Goal: Find specific page/section: Find specific page/section

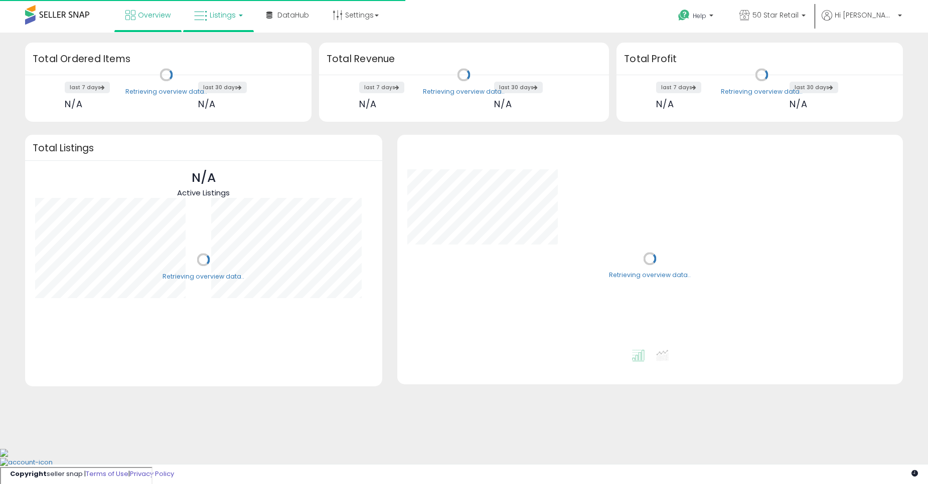
click at [224, 23] on link "Listings" at bounding box center [219, 15] width 64 height 30
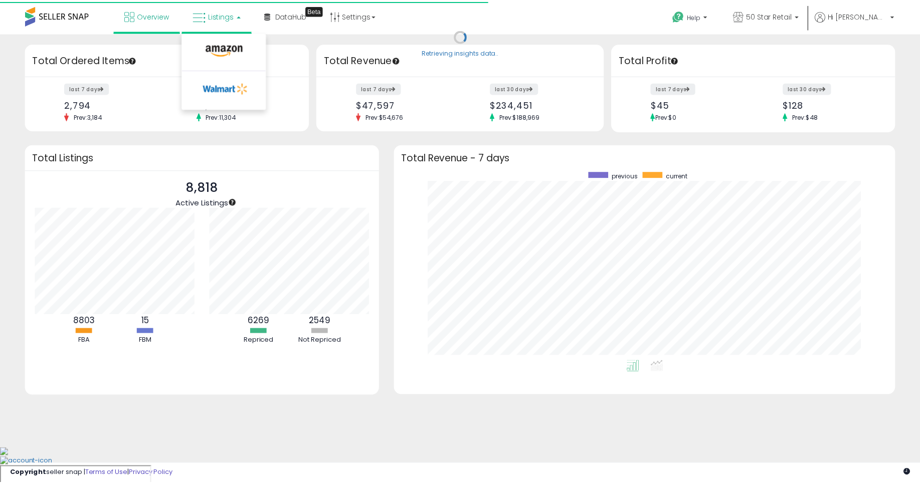
scroll to position [190, 486]
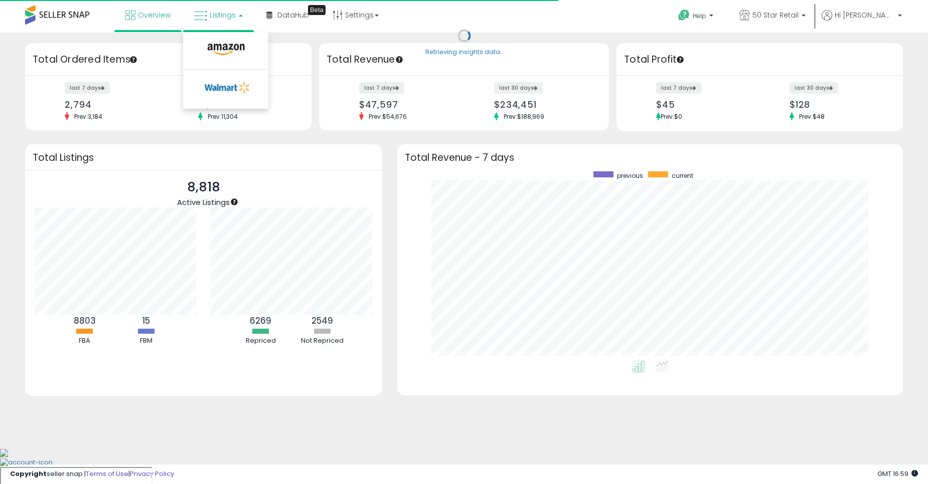
click at [224, 39] on li at bounding box center [226, 52] width 84 height 36
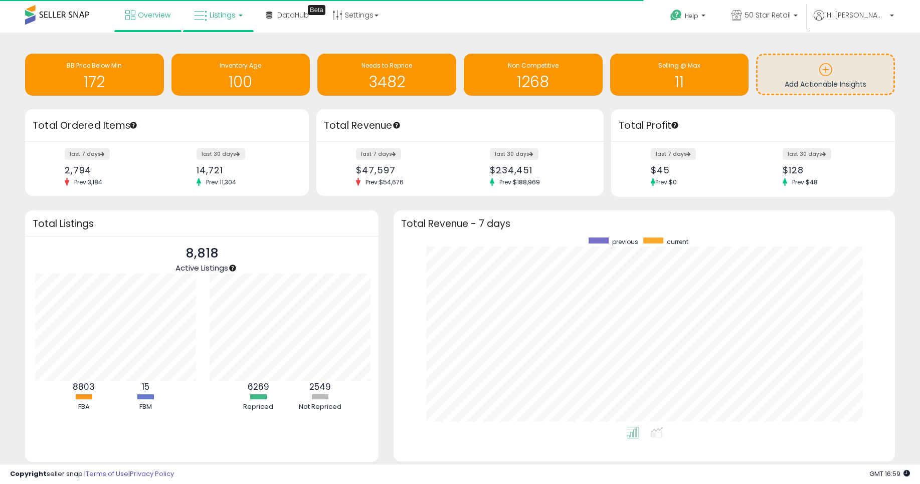
scroll to position [501203, 500912]
click at [217, 18] on span "Listings" at bounding box center [223, 15] width 26 height 10
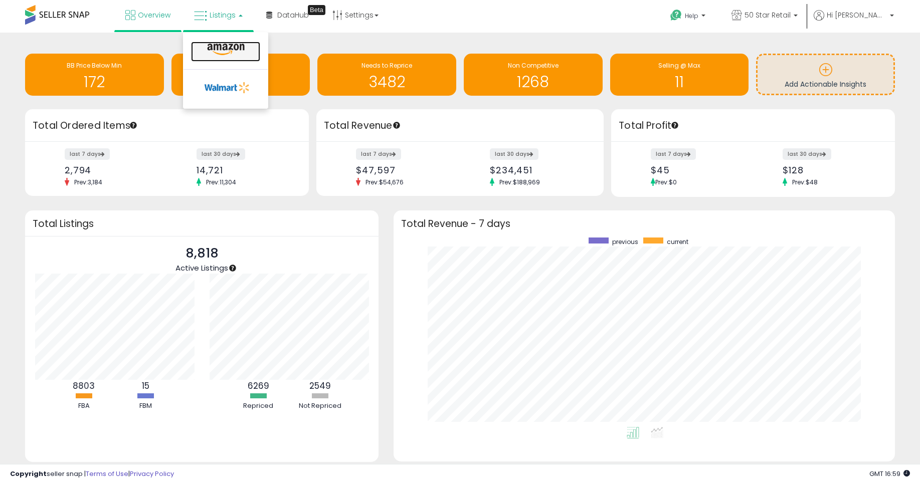
click at [212, 43] on icon at bounding box center [226, 49] width 44 height 13
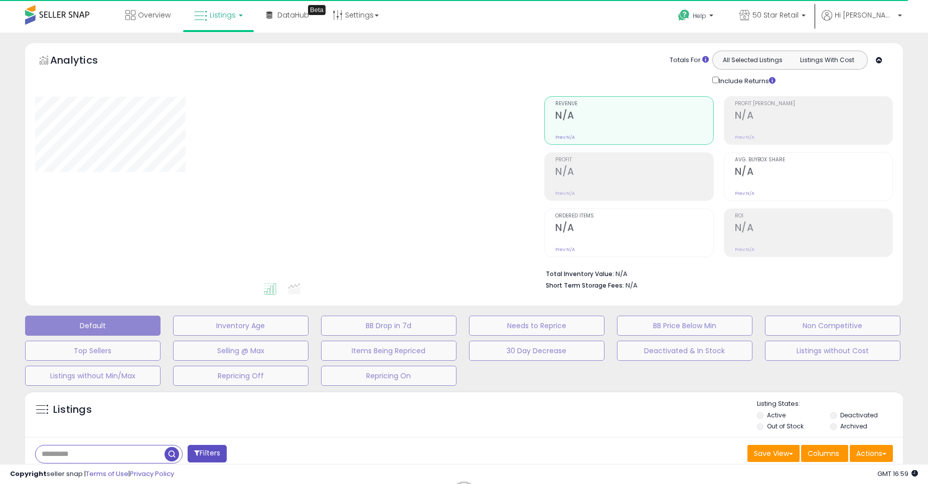
drag, startPoint x: 498, startPoint y: 7, endPoint x: 477, endPoint y: 14, distance: 22.7
click at [477, 14] on div "Overview Listings DataHub Beta" at bounding box center [298, 21] width 613 height 43
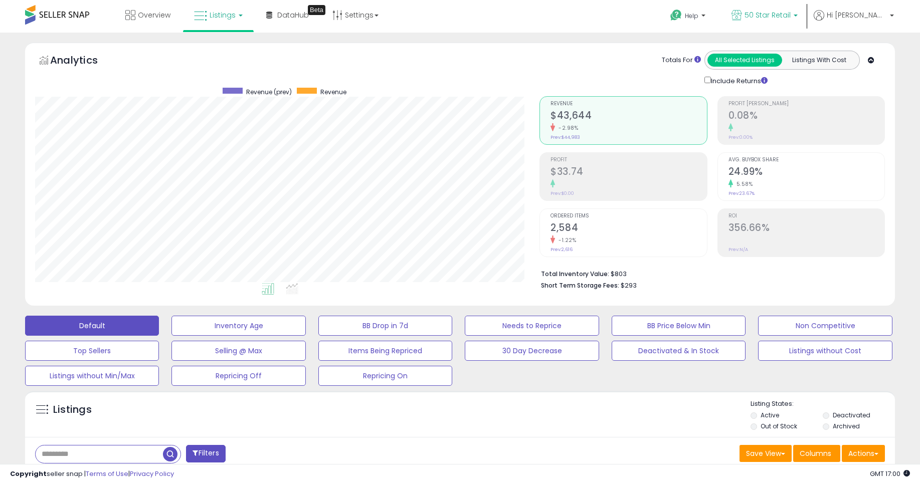
click at [742, 17] on icon at bounding box center [737, 15] width 11 height 11
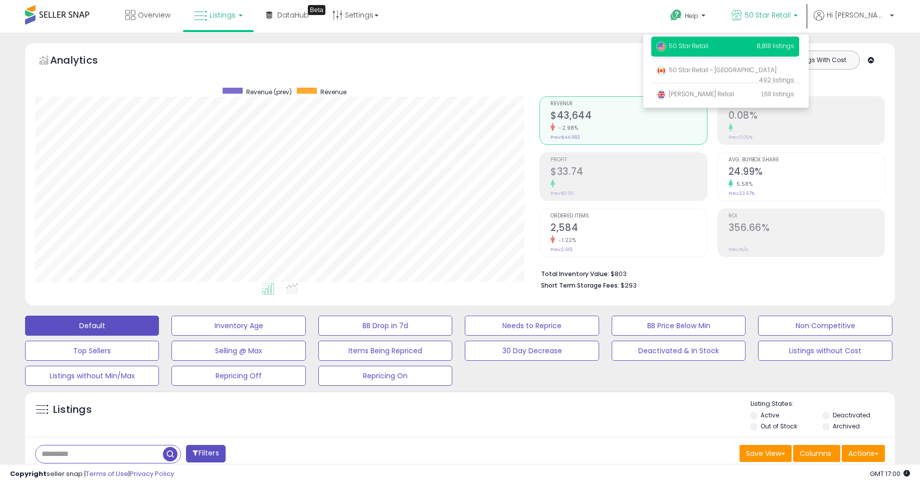
click at [470, 406] on div "Listings" at bounding box center [460, 417] width 870 height 34
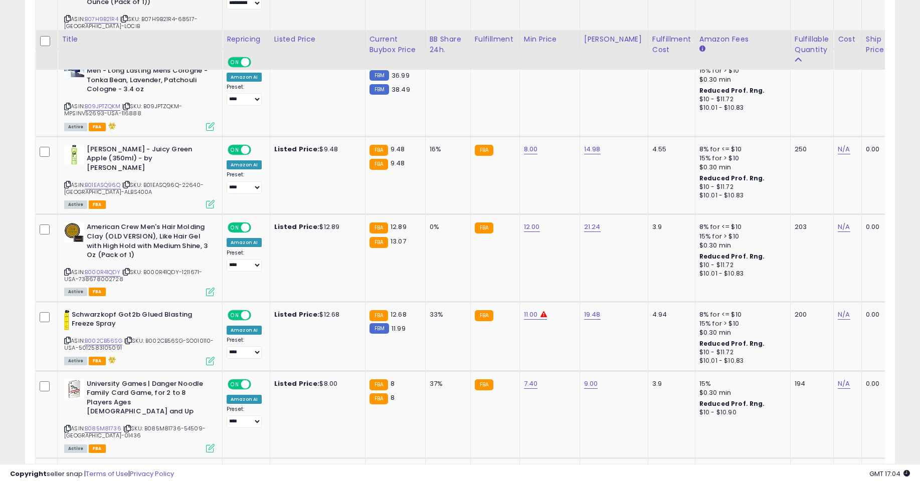
scroll to position [1564, 0]
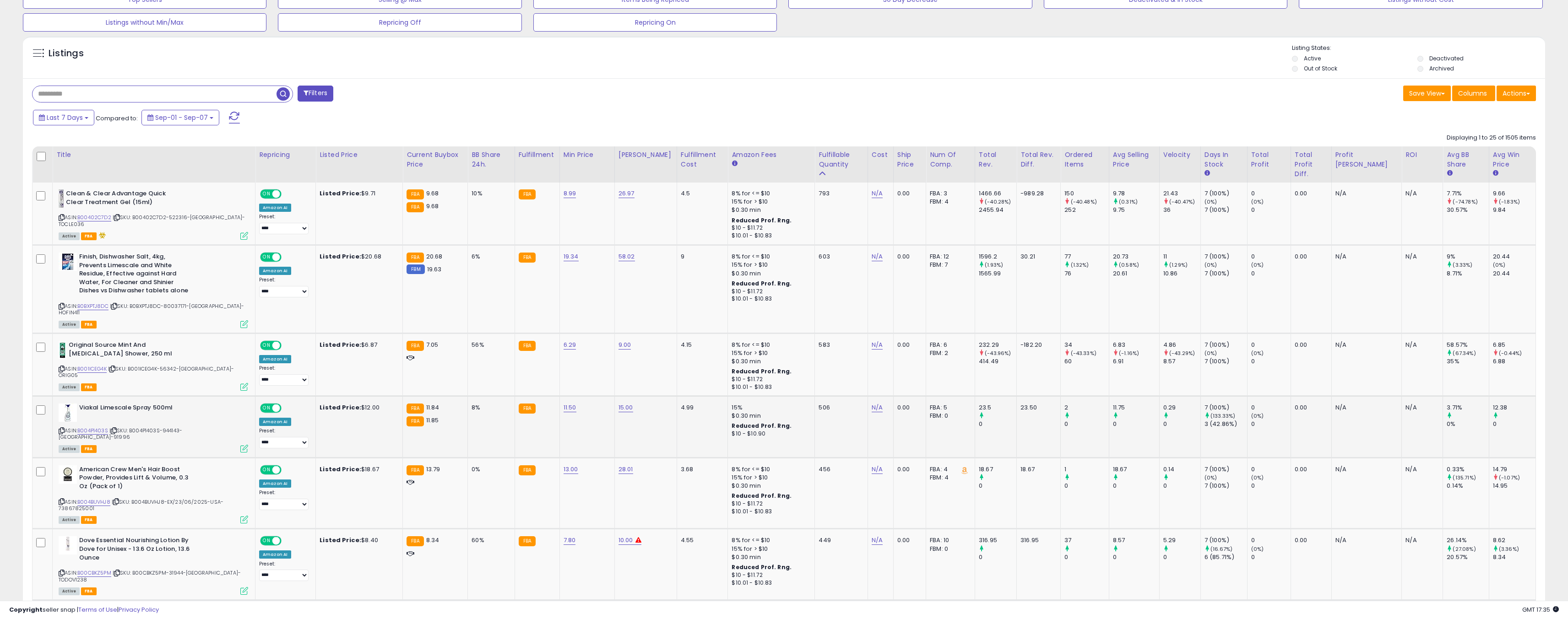
scroll to position [330, 0]
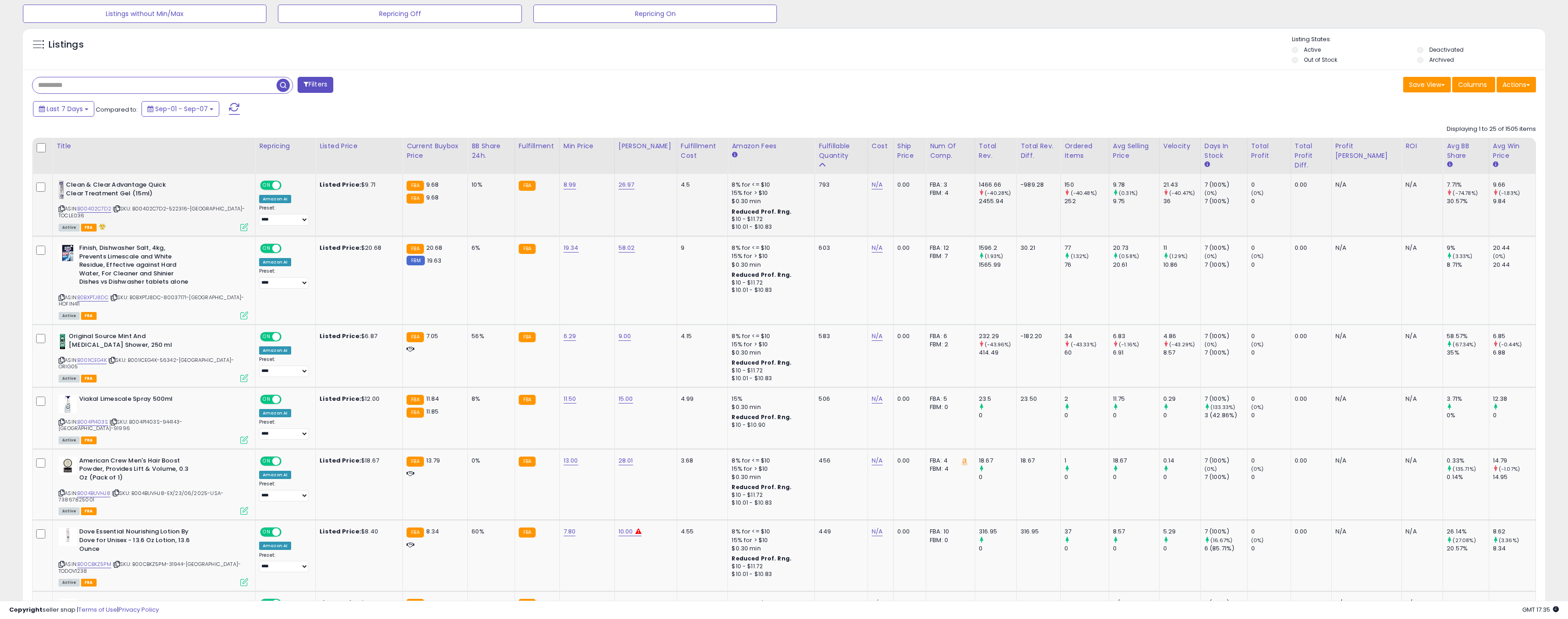
drag, startPoint x: 635, startPoint y: 257, endPoint x: 635, endPoint y: 229, distance: 28.0
click at [635, 229] on td "26.97" at bounding box center [646, 205] width 62 height 63
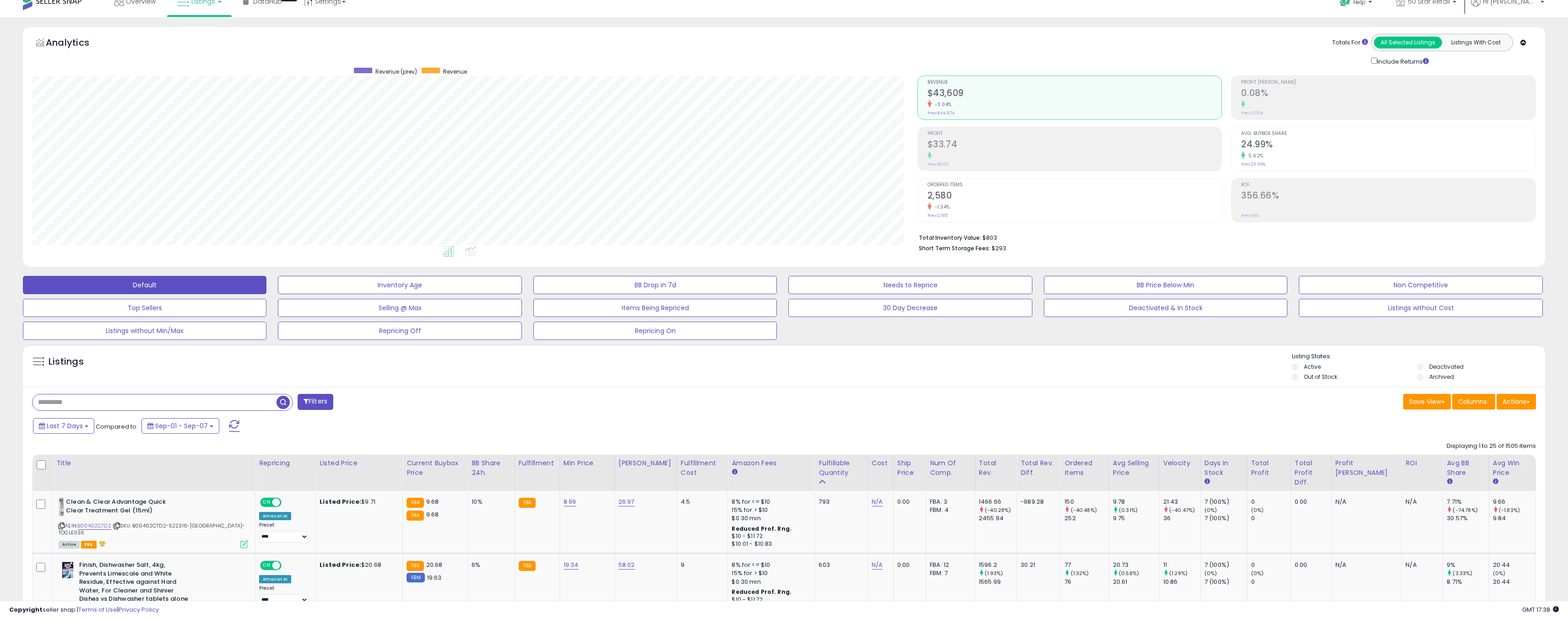
scroll to position [0, 0]
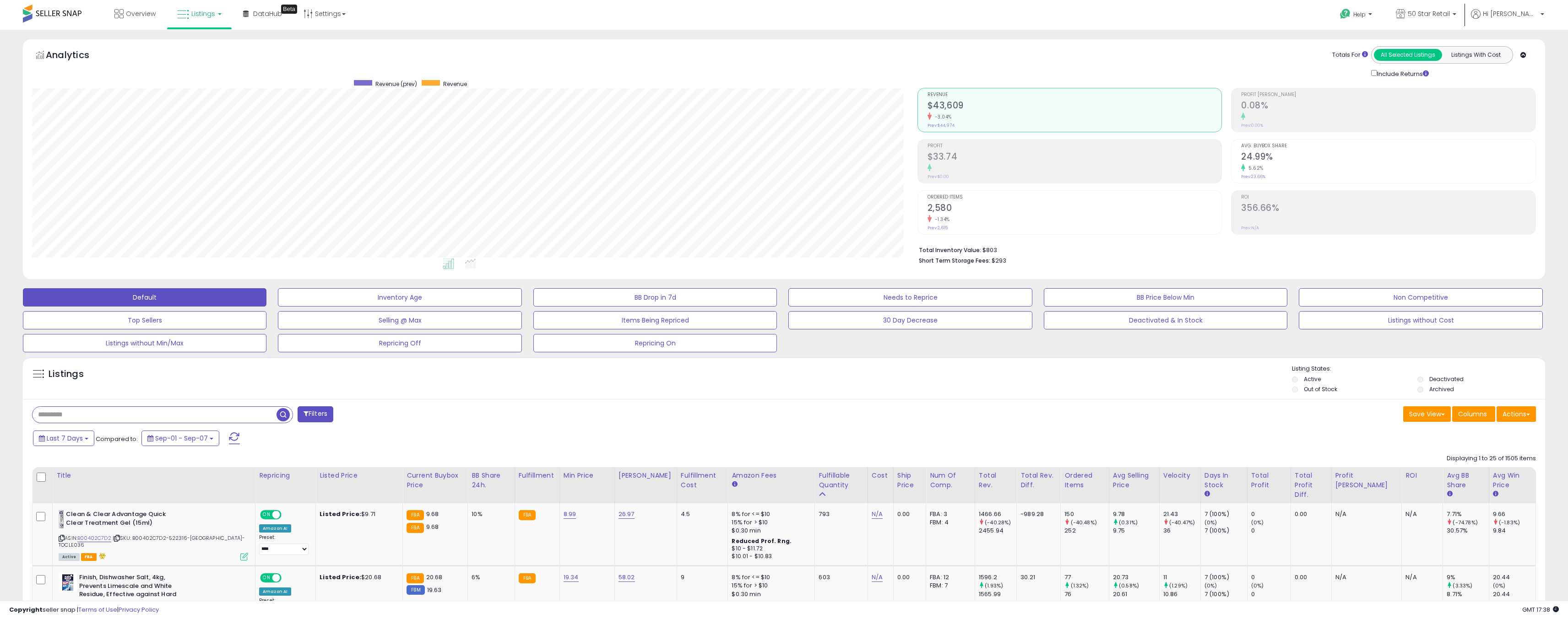
drag, startPoint x: 422, startPoint y: 78, endPoint x: 377, endPoint y: 44, distance: 56.4
click at [374, 42] on div "Analytics Totals For All Selected Listings Listings With Cost Include Returns" at bounding box center [784, 159] width 1522 height 240
click at [373, 41] on div "Analytics Totals For All Selected Listings Listings With Cost Include Returns" at bounding box center [784, 159] width 1522 height 240
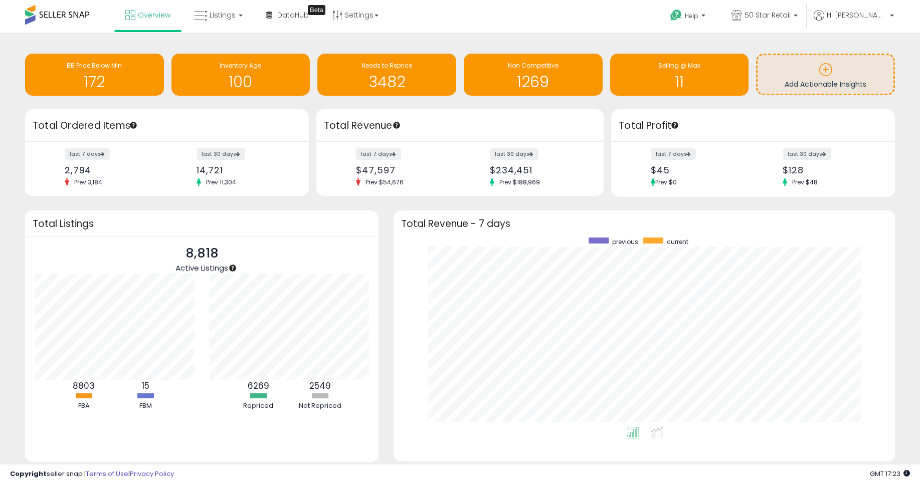
scroll to position [501203, 500912]
click at [207, 12] on link "Listings" at bounding box center [219, 15] width 64 height 30
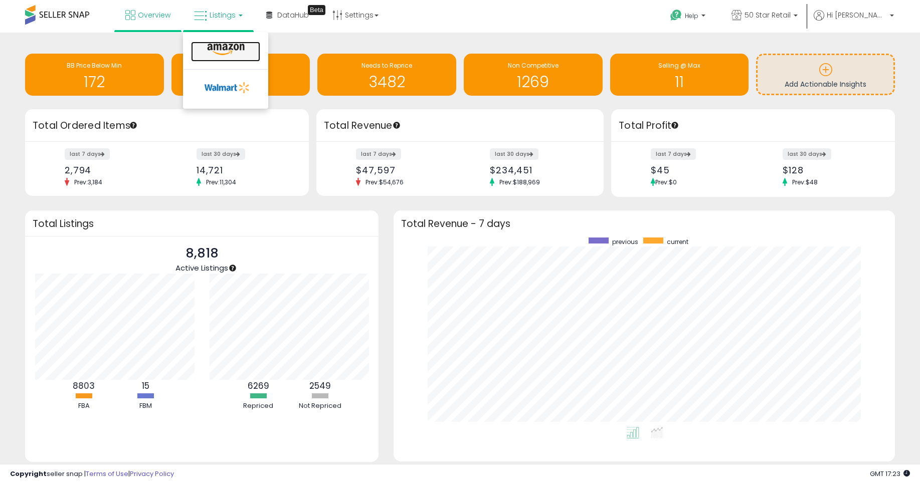
click at [216, 47] on icon at bounding box center [226, 49] width 44 height 13
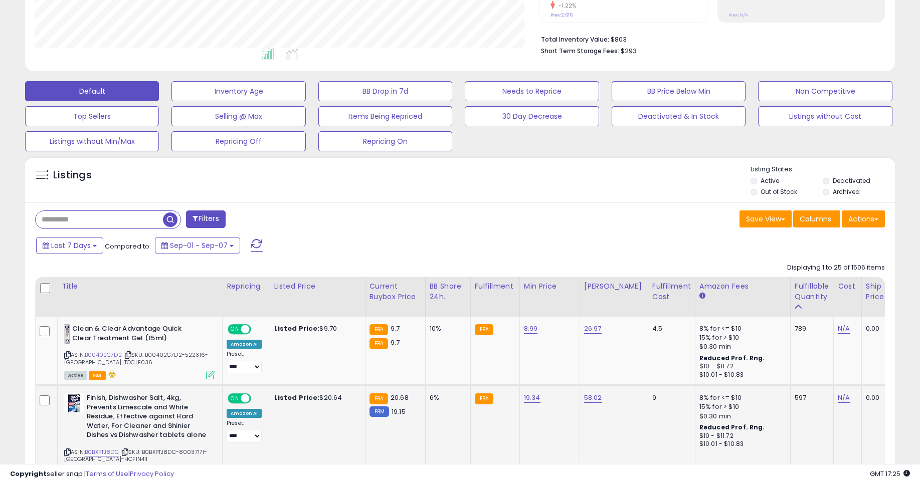
scroll to position [120, 0]
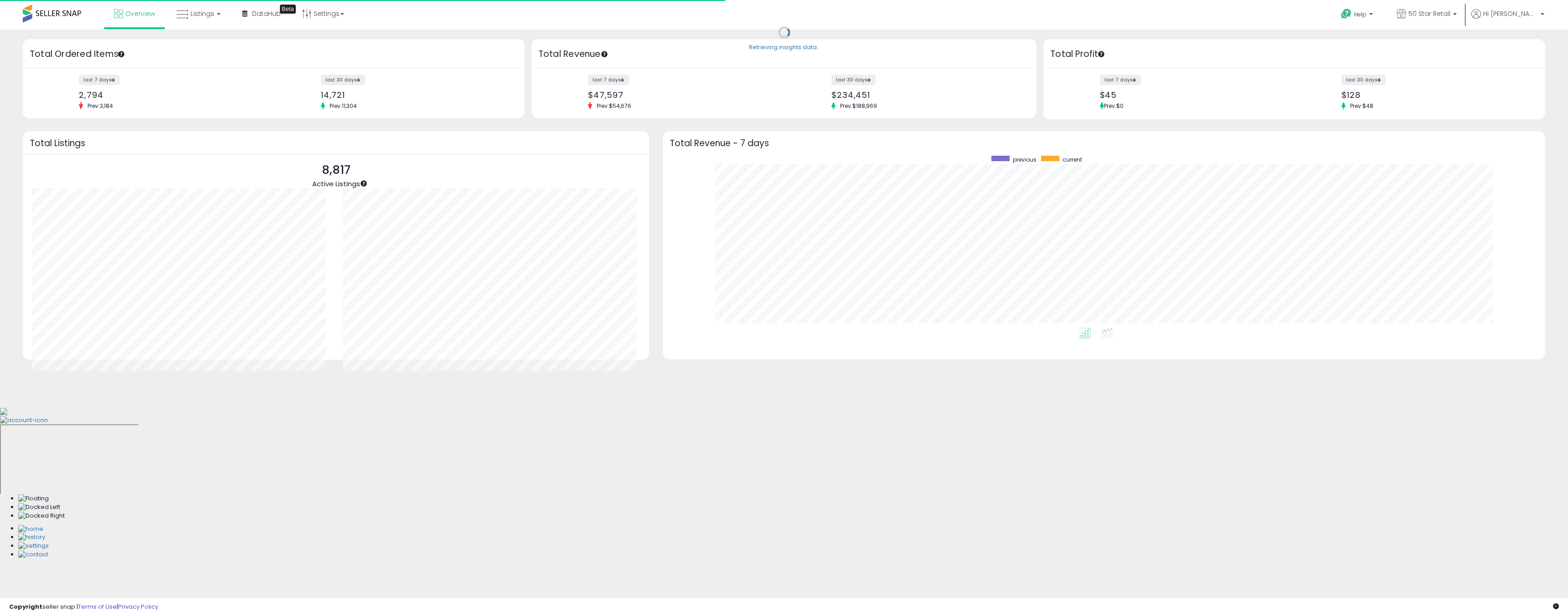
scroll to position [173, 864]
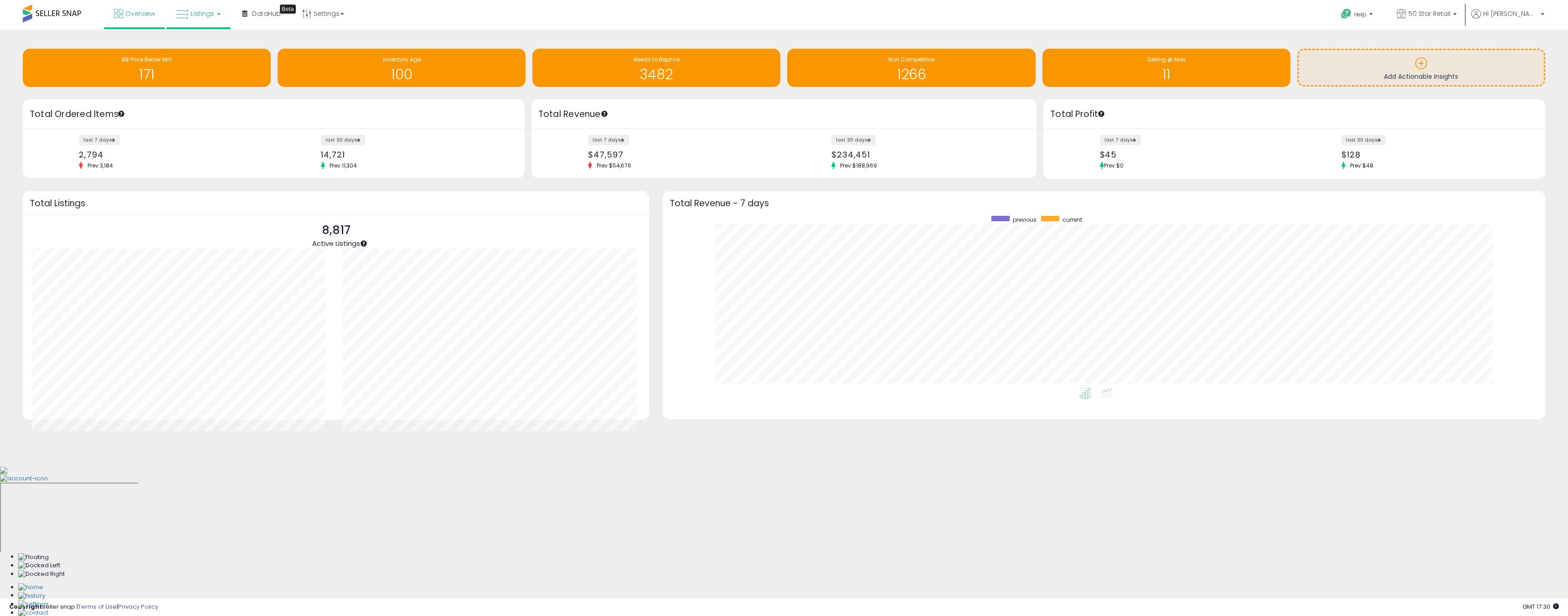
click at [186, 10] on icon at bounding box center [182, 15] width 12 height 12
click at [198, 37] on li at bounding box center [205, 47] width 76 height 33
click at [193, 22] on link "Listings" at bounding box center [199, 14] width 58 height 27
click at [214, 45] on icon at bounding box center [205, 45] width 40 height 12
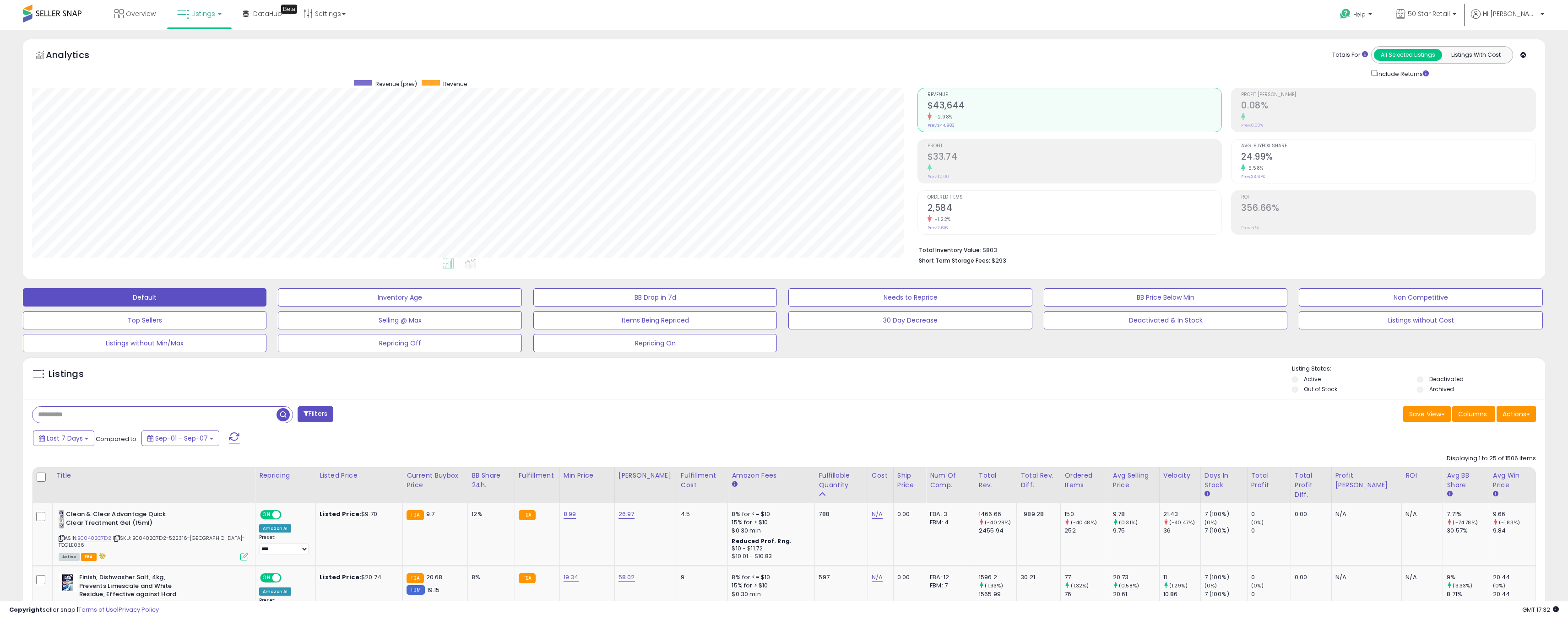
click at [190, 20] on link "Listings" at bounding box center [200, 14] width 58 height 27
click at [211, 53] on link at bounding box center [205, 47] width 63 height 18
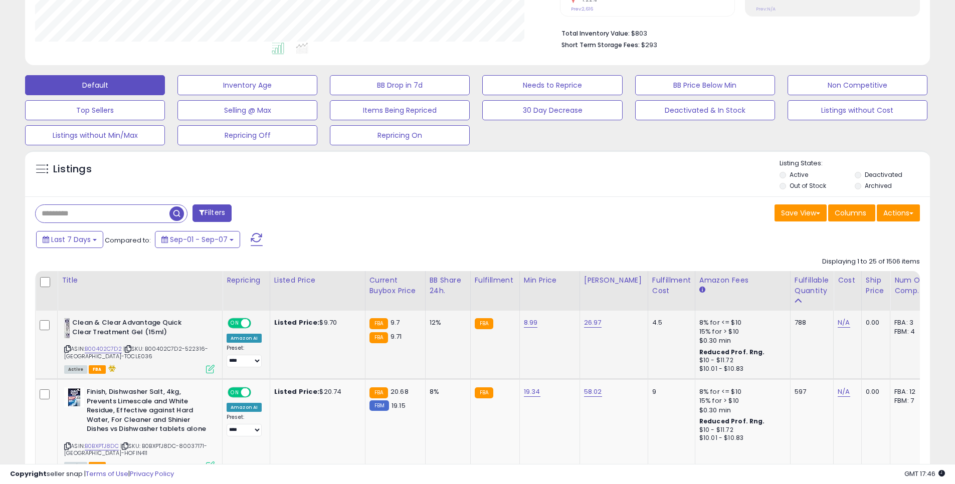
scroll to position [206, 525]
